Goal: Task Accomplishment & Management: Manage account settings

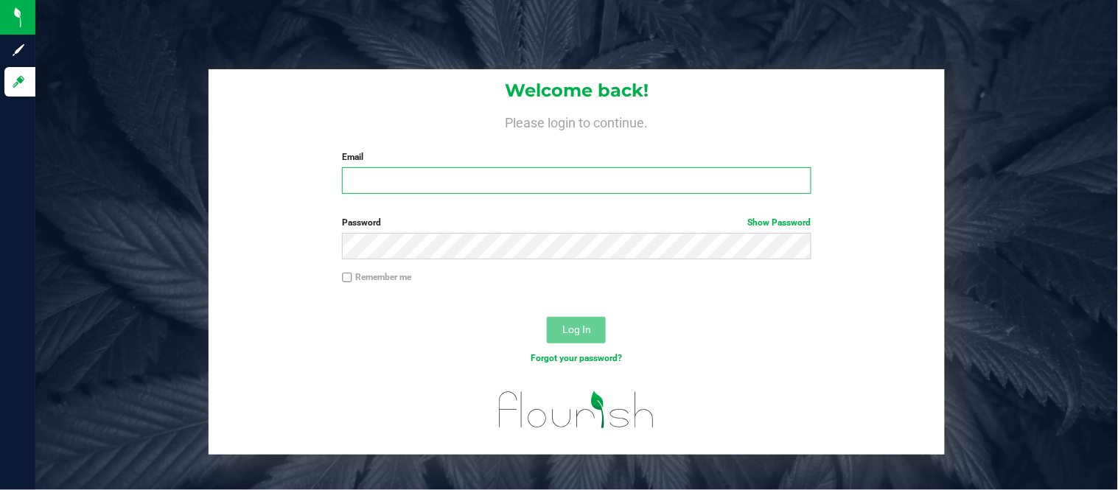
type input "[PERSON_NAME][EMAIL_ADDRESS][DOMAIN_NAME]"
click at [540, 188] on input "[PERSON_NAME][EMAIL_ADDRESS][DOMAIN_NAME]" at bounding box center [576, 180] width 469 height 27
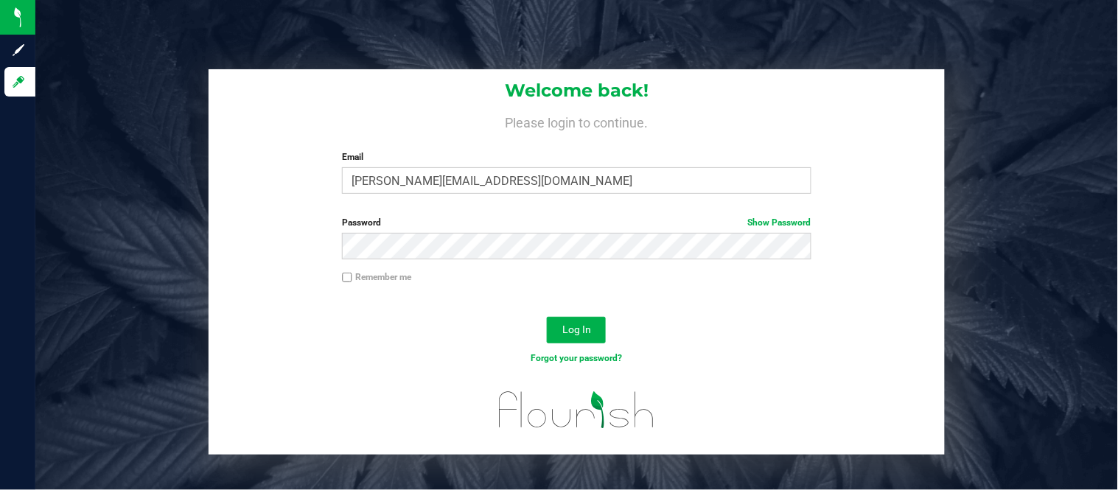
click at [797, 321] on div "Log In" at bounding box center [577, 334] width 736 height 49
click at [617, 334] on div "Log In" at bounding box center [577, 334] width 736 height 49
click at [600, 334] on button "Log In" at bounding box center [576, 330] width 59 height 27
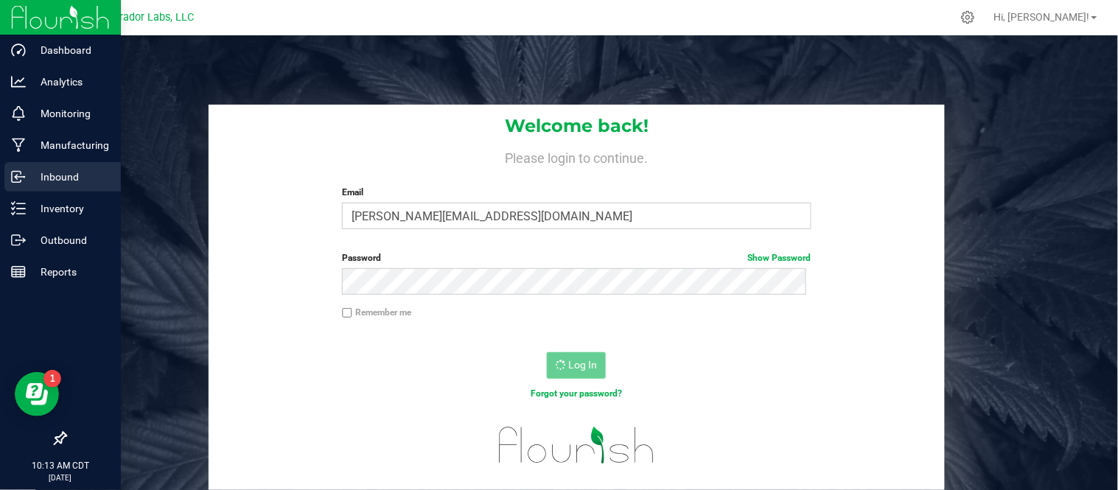
click at [27, 181] on p "Inbound" at bounding box center [70, 177] width 88 height 18
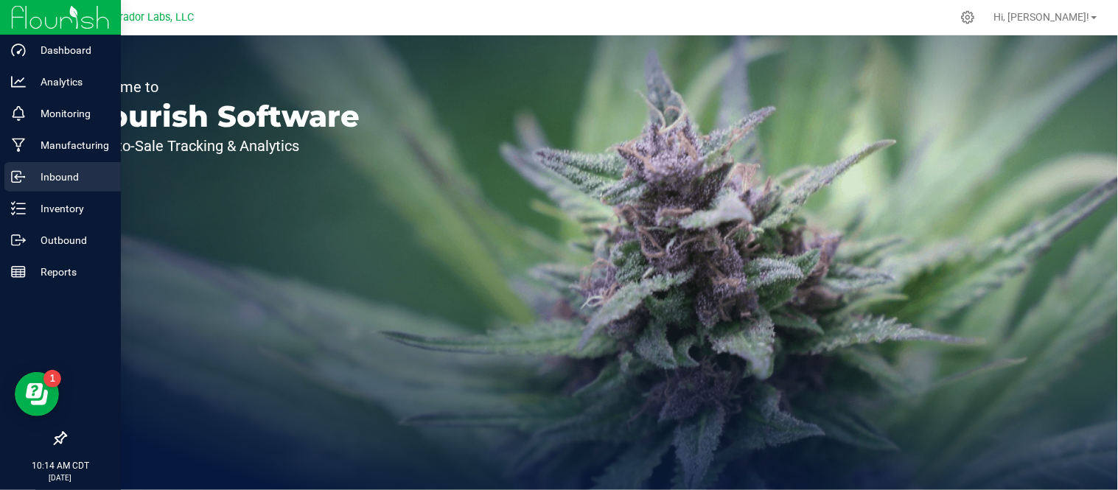
click at [74, 182] on p "Inbound" at bounding box center [70, 177] width 88 height 18
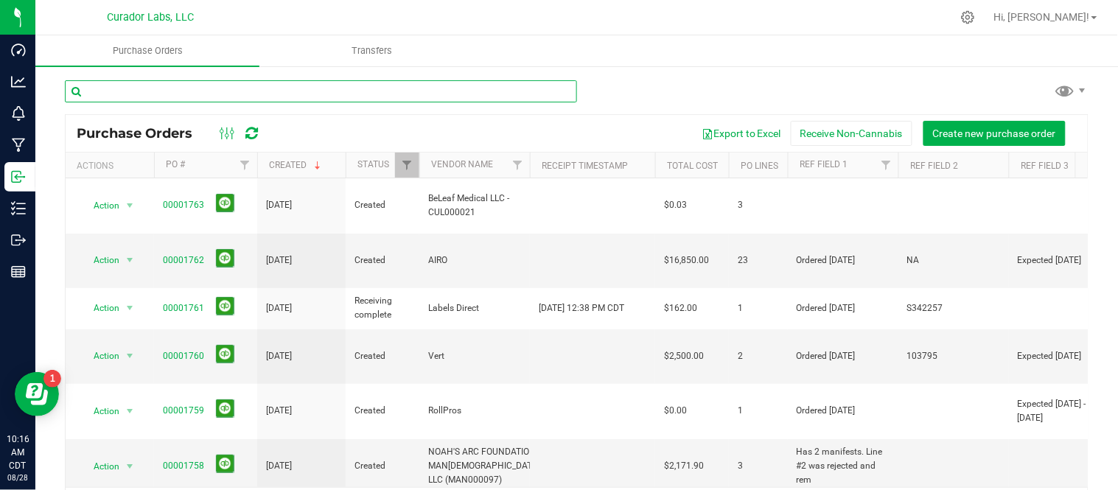
click at [320, 87] on input "text" at bounding box center [321, 91] width 512 height 22
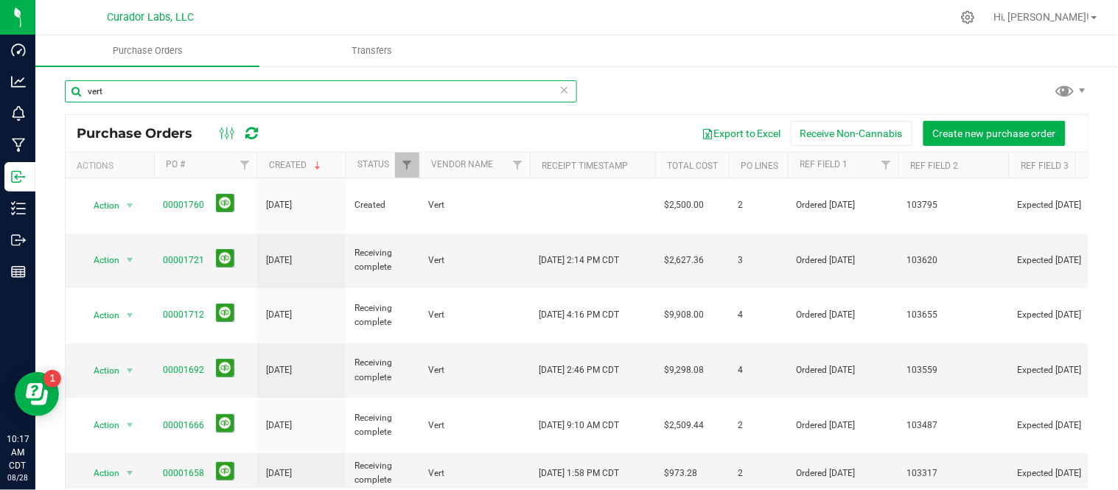
type input "vert"
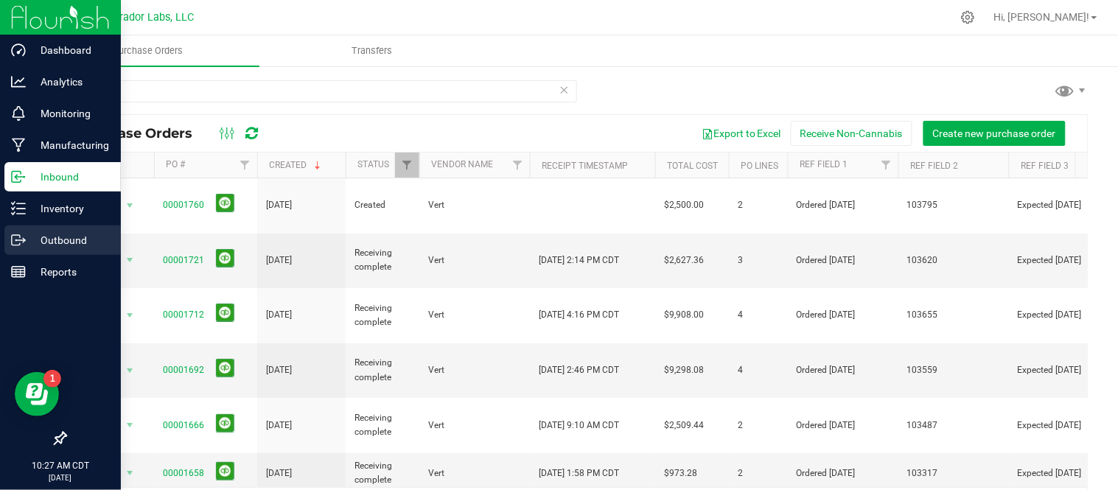
click at [72, 239] on p "Outbound" at bounding box center [70, 240] width 88 height 18
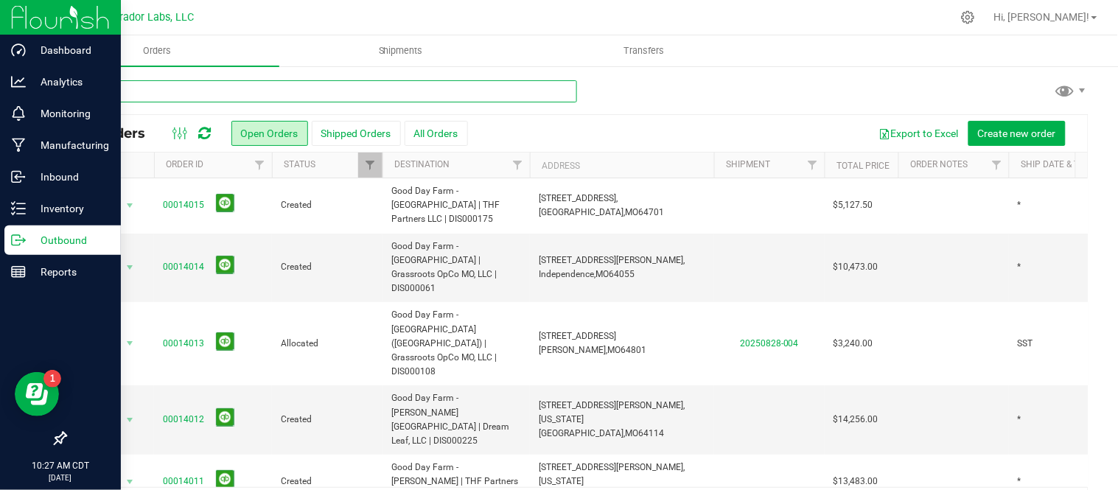
click at [189, 99] on input "text" at bounding box center [321, 91] width 512 height 22
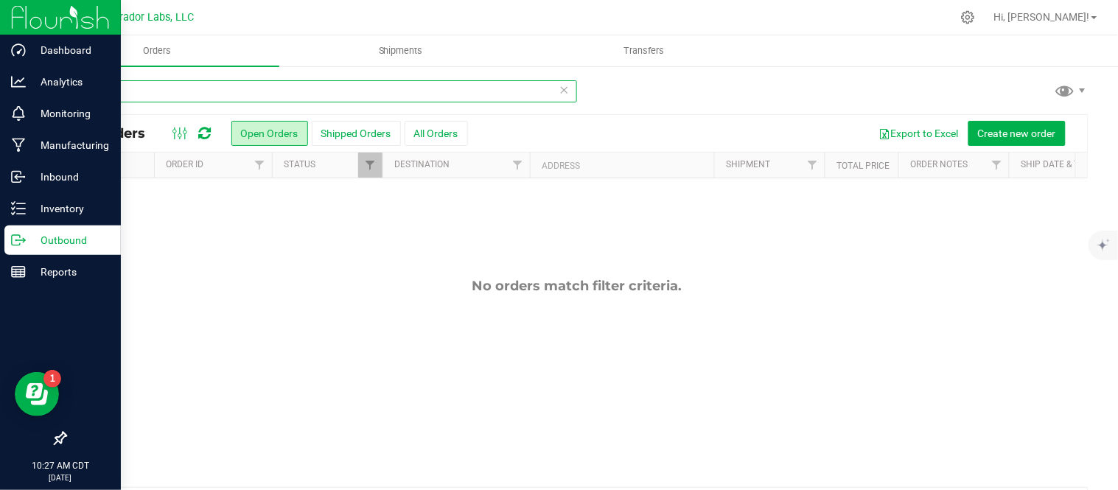
type input "1760"
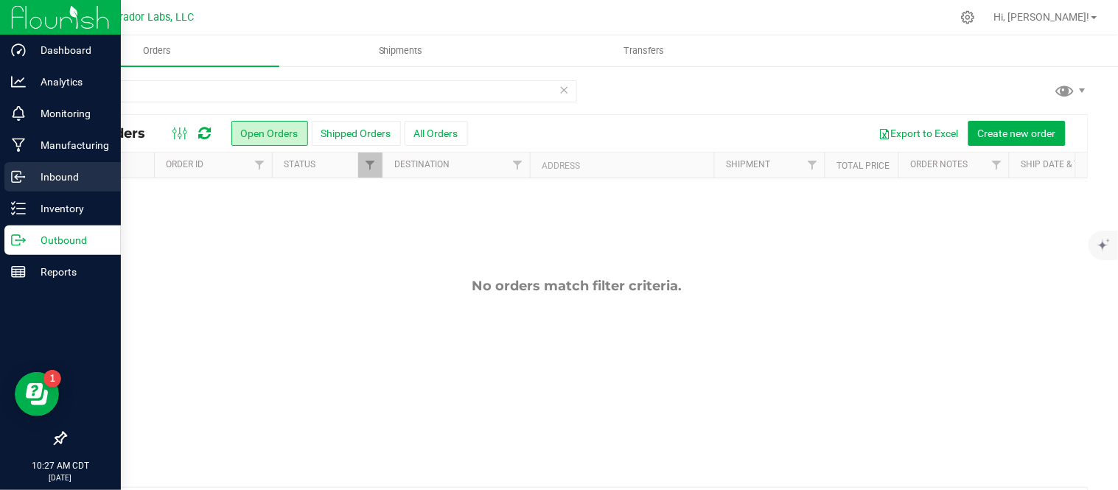
click at [43, 179] on p "Inbound" at bounding box center [70, 177] width 88 height 18
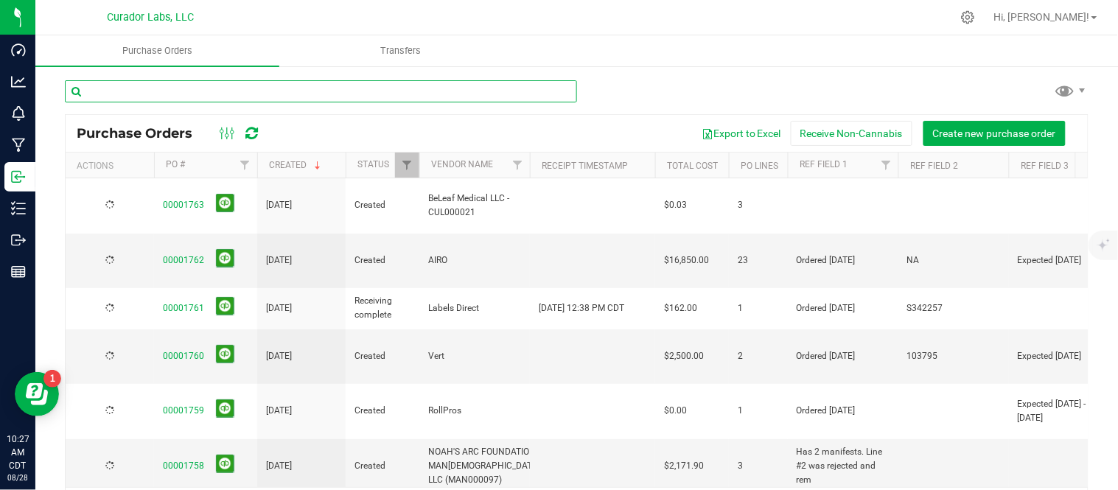
click at [297, 82] on input "text" at bounding box center [321, 91] width 512 height 22
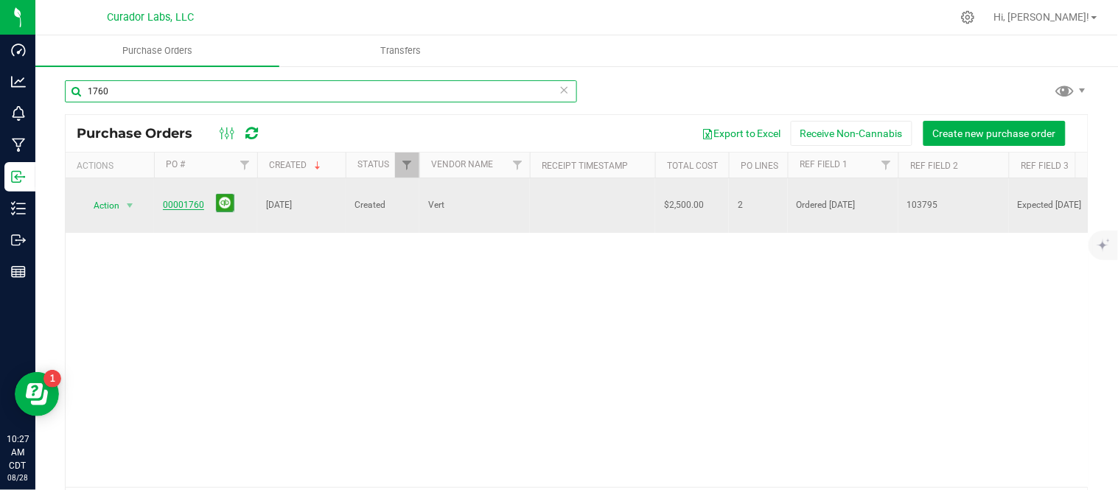
type input "1760"
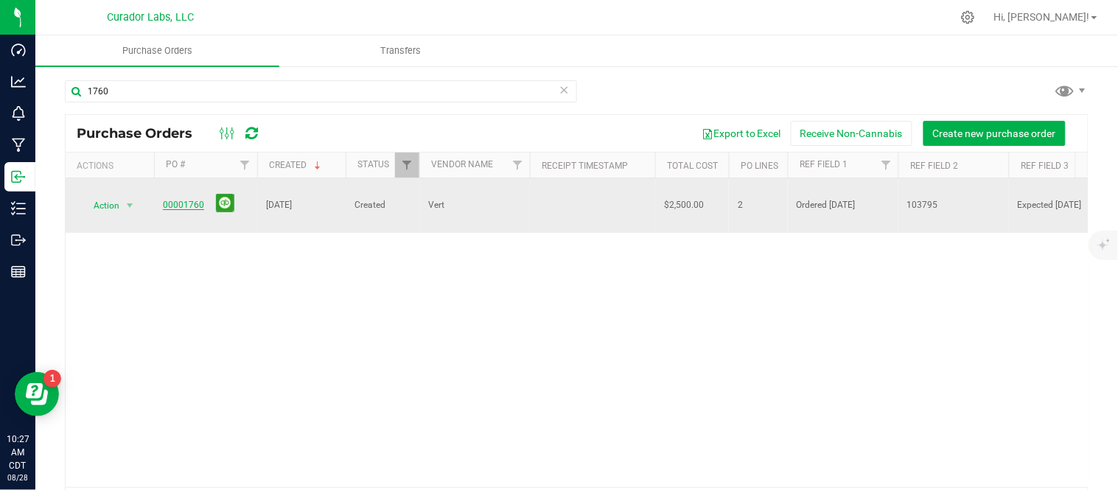
click at [178, 200] on link "00001760" at bounding box center [183, 205] width 41 height 10
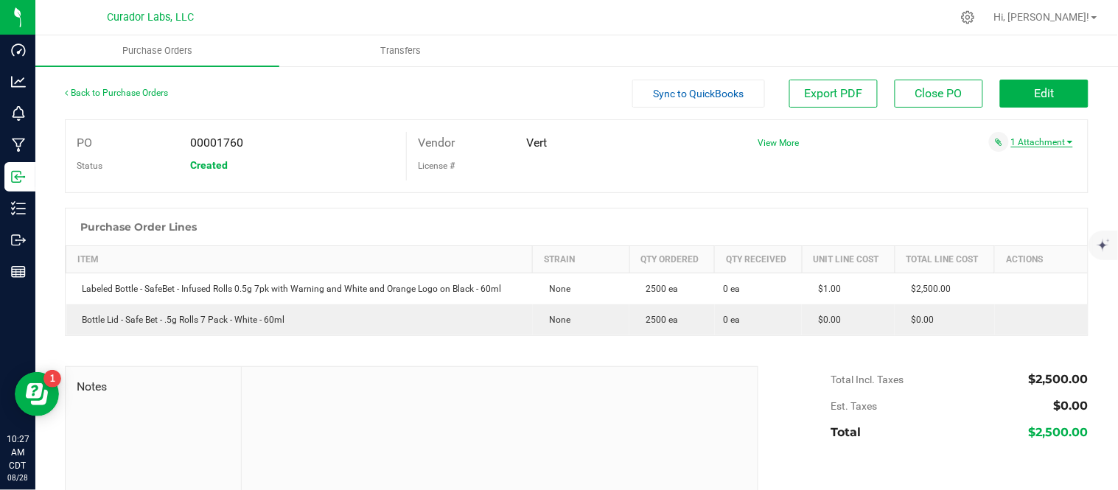
click at [1044, 137] on link "1 Attachment" at bounding box center [1042, 142] width 62 height 10
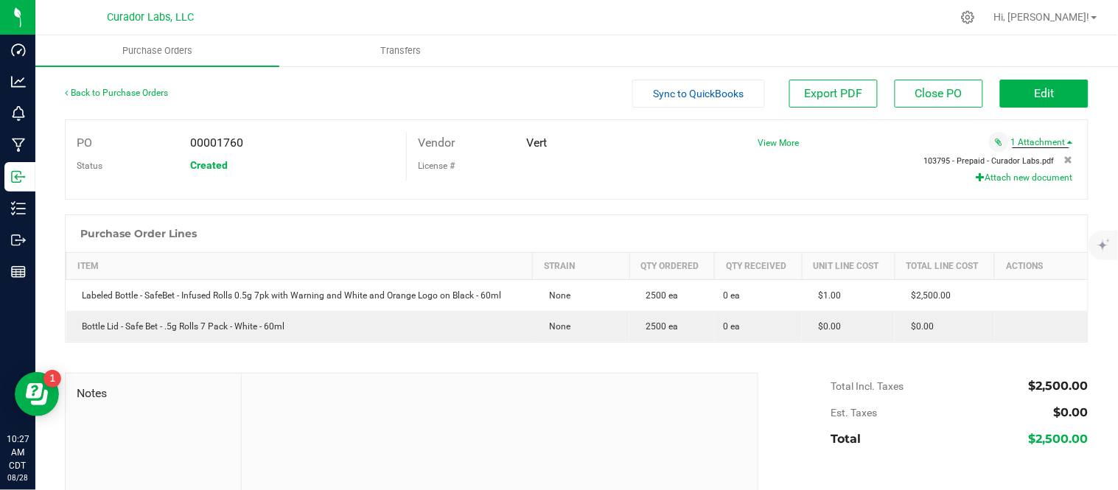
click at [1012, 158] on span "103795 - Prepaid - Curador Labs.pdf" at bounding box center [989, 161] width 130 height 10
click at [1035, 91] on span "Edit" at bounding box center [1045, 93] width 20 height 14
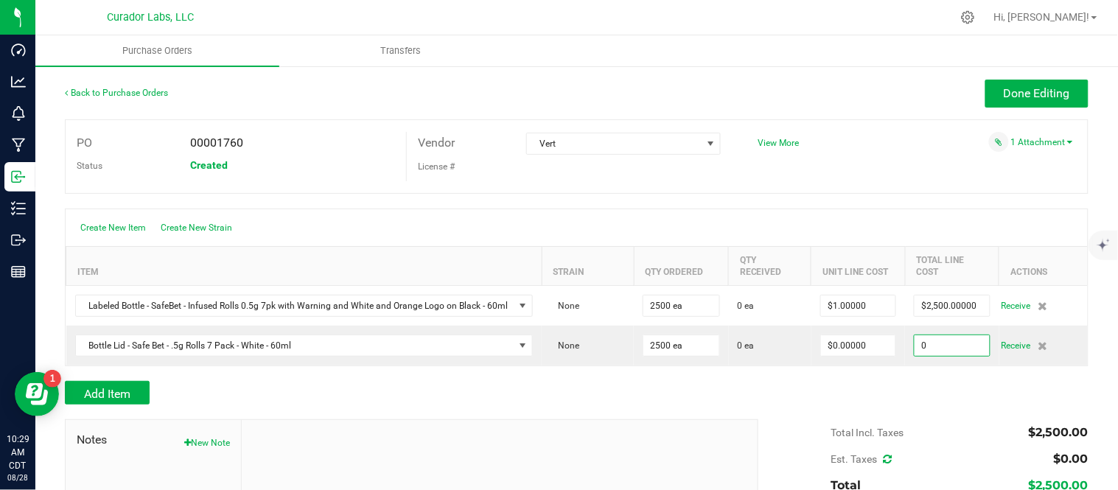
type input "$0.00000"
click at [736, 392] on div "Add Item" at bounding box center [406, 393] width 683 height 24
click at [784, 145] on span "View More" at bounding box center [779, 143] width 41 height 10
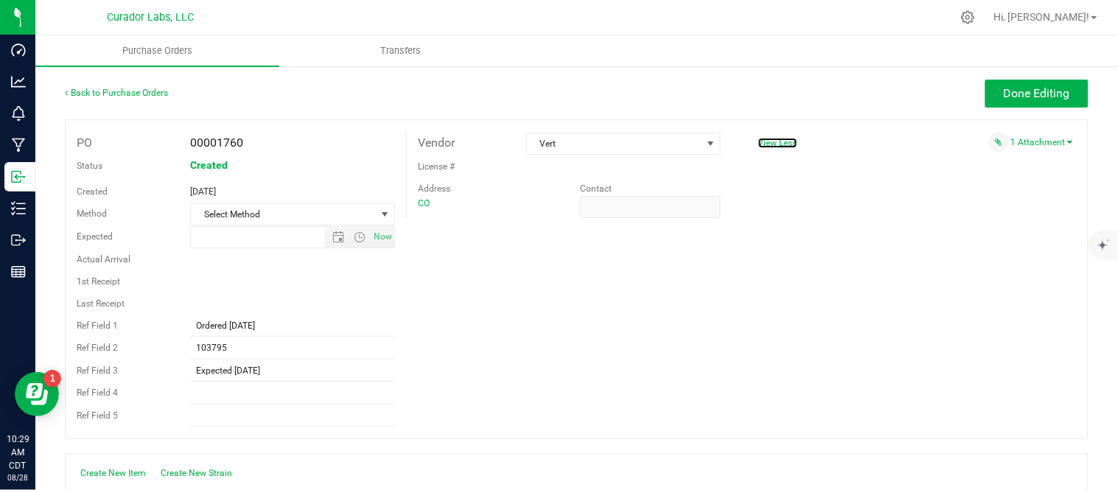
type input "8/26/2025 8:02 AM"
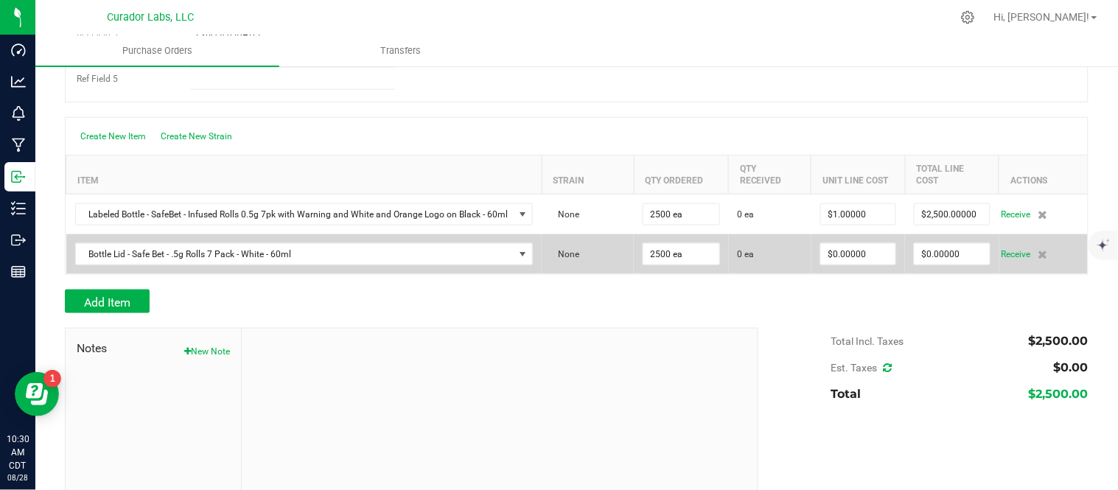
scroll to position [307, 0]
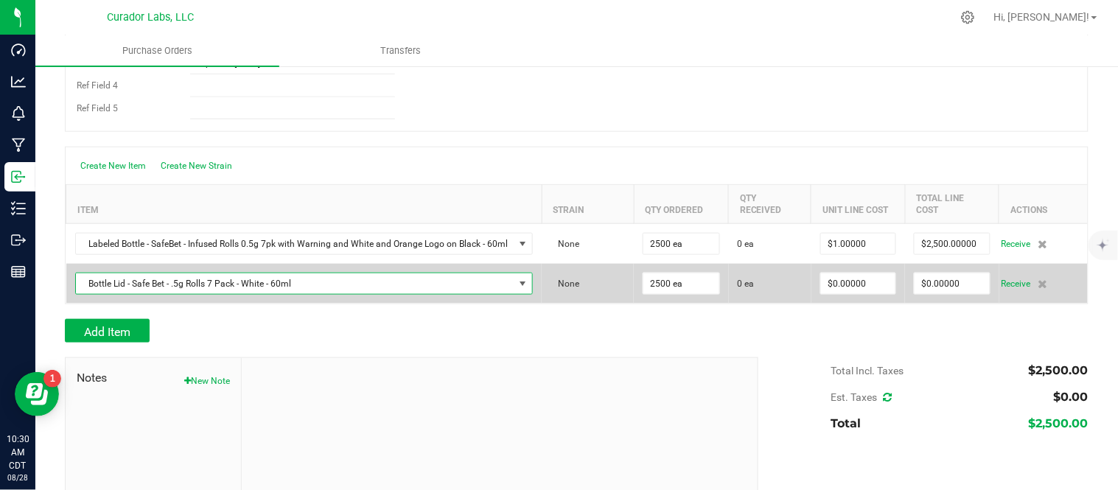
click at [521, 281] on span "NO DATA FOUND" at bounding box center [523, 284] width 12 height 12
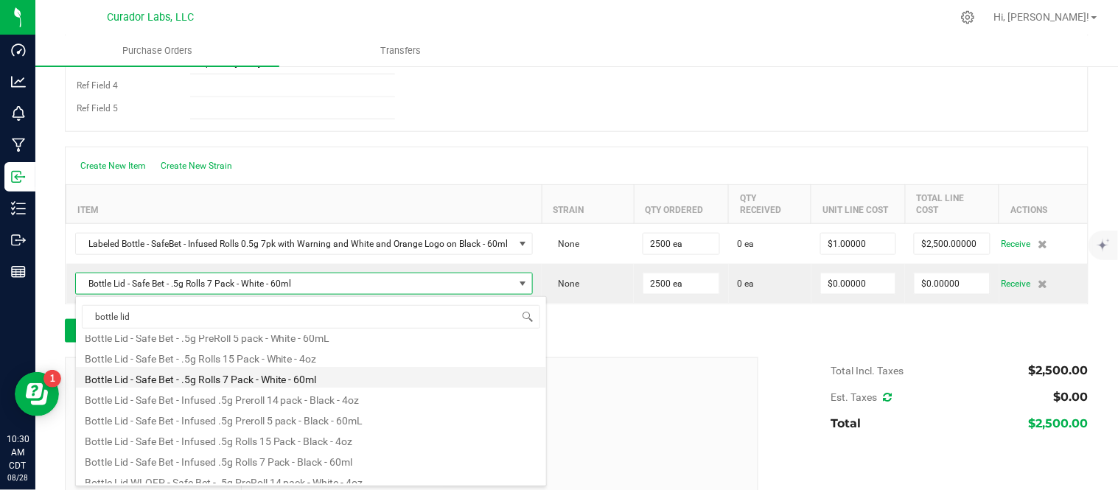
scroll to position [59, 0]
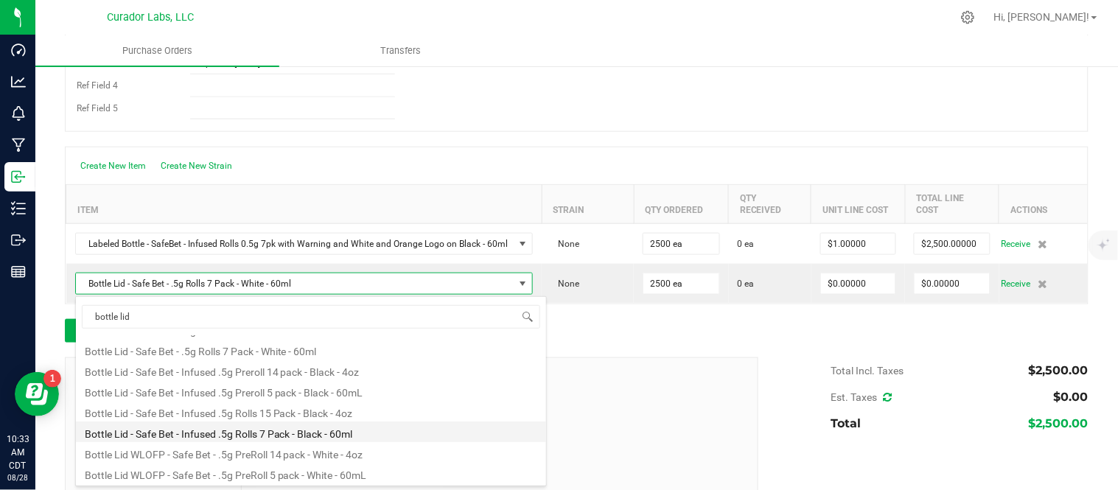
type input "bottle lid"
